Goal: Task Accomplishment & Management: Manage account settings

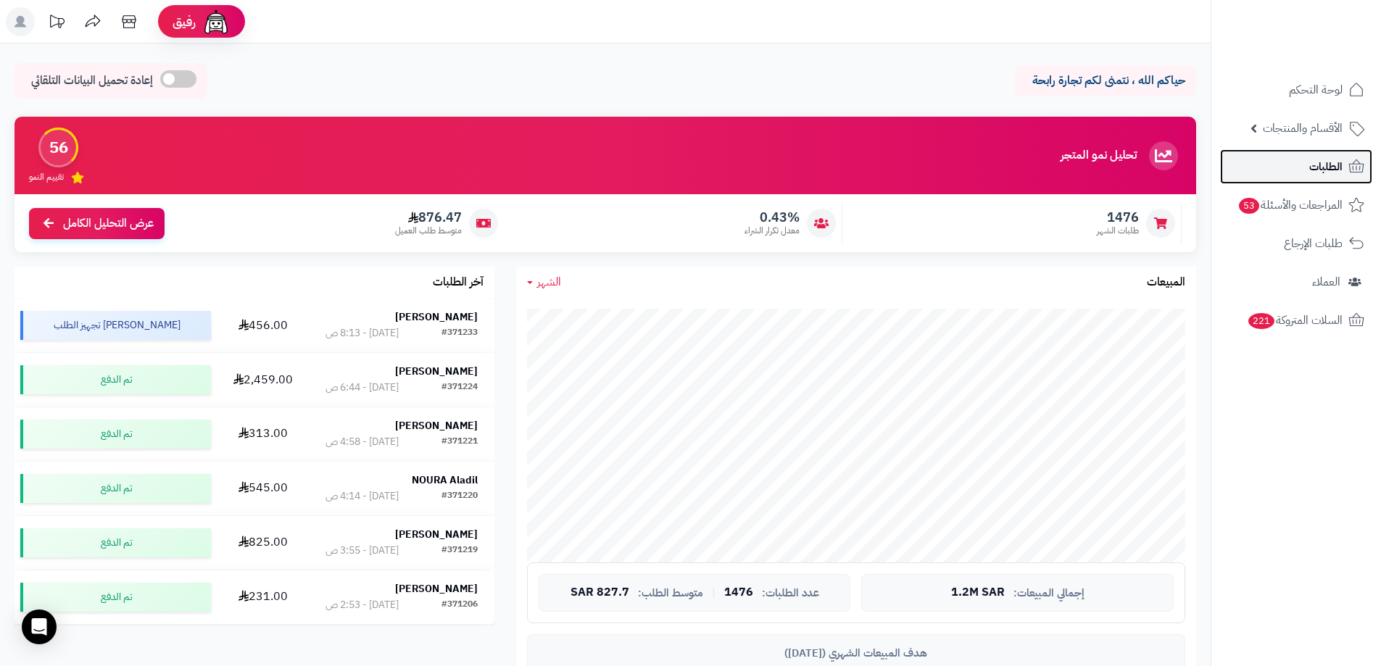
click at [1328, 169] on span "الطلبات" at bounding box center [1325, 167] width 33 height 20
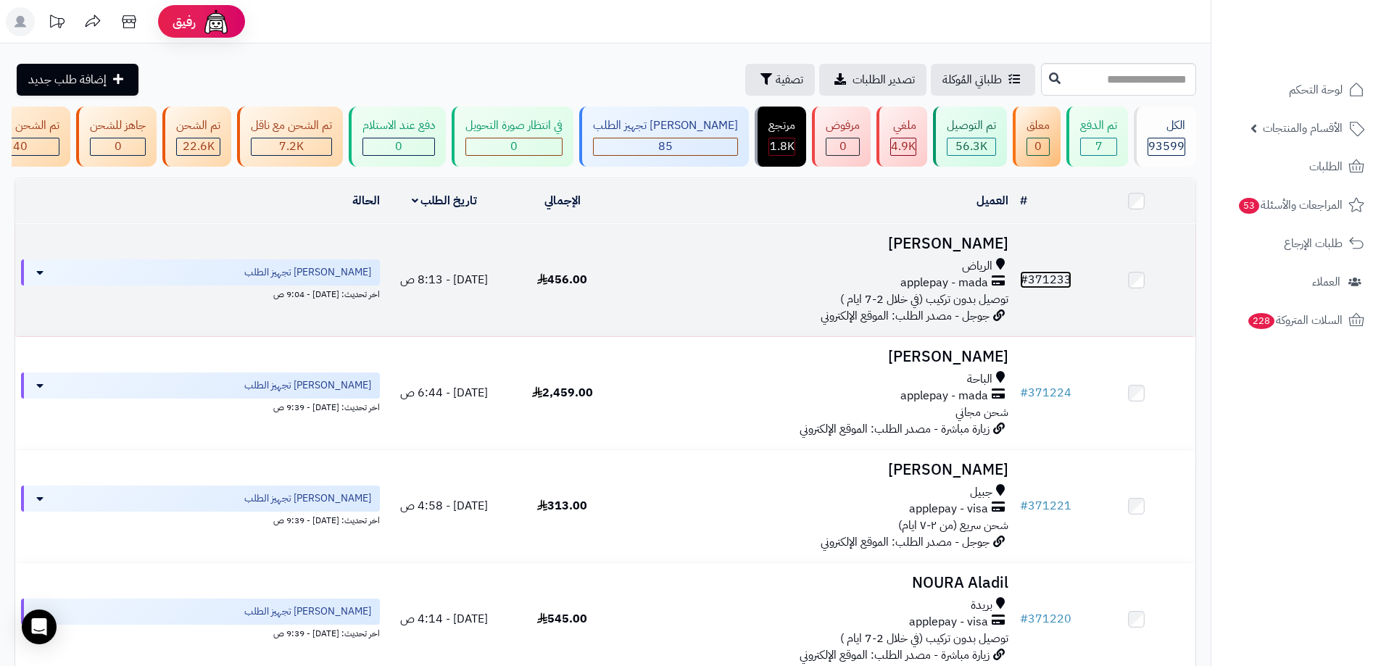
click at [1044, 288] on link "# 371233" at bounding box center [1045, 279] width 51 height 17
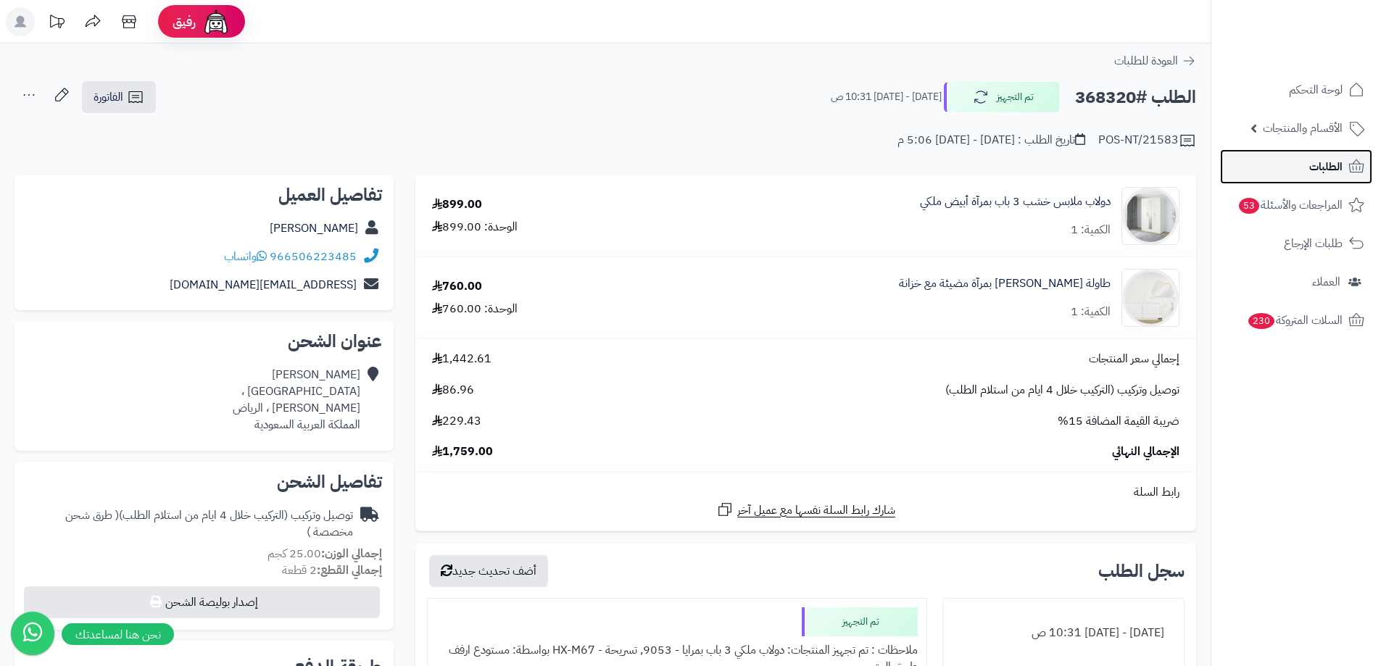
click at [1286, 167] on link "الطلبات" at bounding box center [1296, 166] width 152 height 35
